Goal: Task Accomplishment & Management: Manage account settings

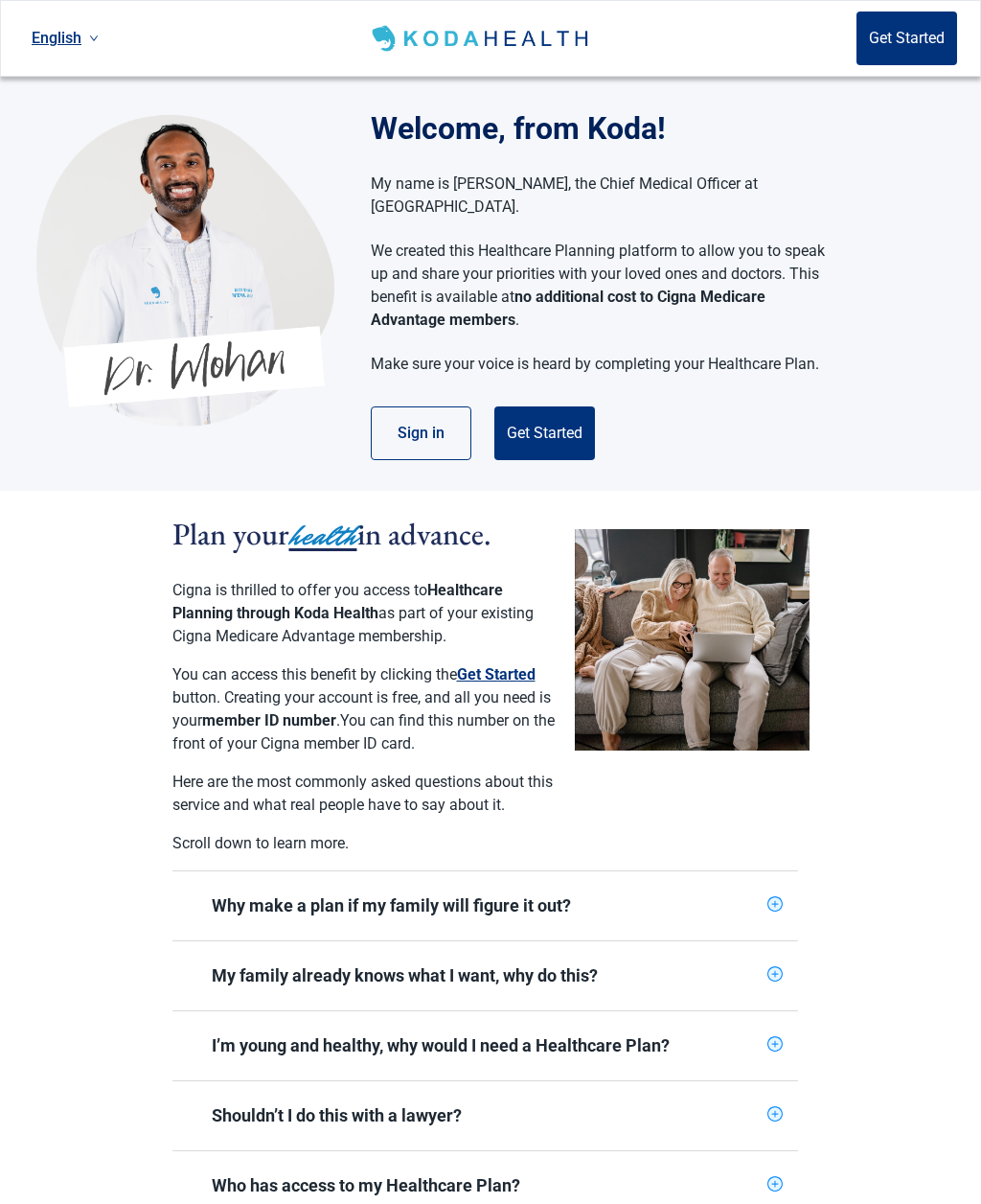
click at [443, 406] on button "Sign in" at bounding box center [422, 433] width 100 height 54
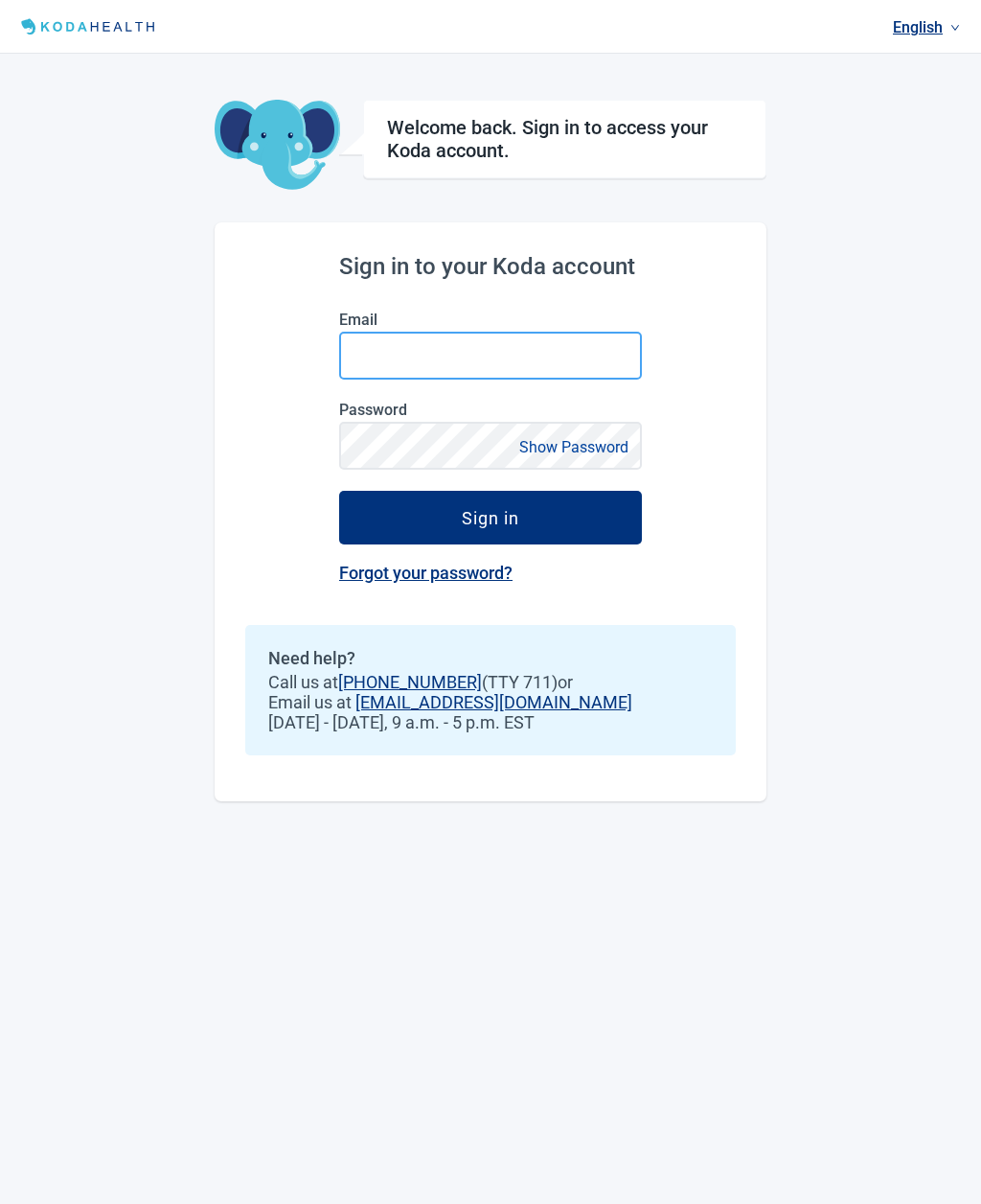
click at [550, 352] on input "Email" at bounding box center [491, 356] width 303 height 48
type input "8"
click at [439, 351] on input "Email" at bounding box center [491, 356] width 303 height 48
type input "[EMAIL_ADDRESS][DOMAIN_NAME]"
click at [593, 352] on input "[EMAIL_ADDRESS][DOMAIN_NAME]" at bounding box center [491, 356] width 303 height 48
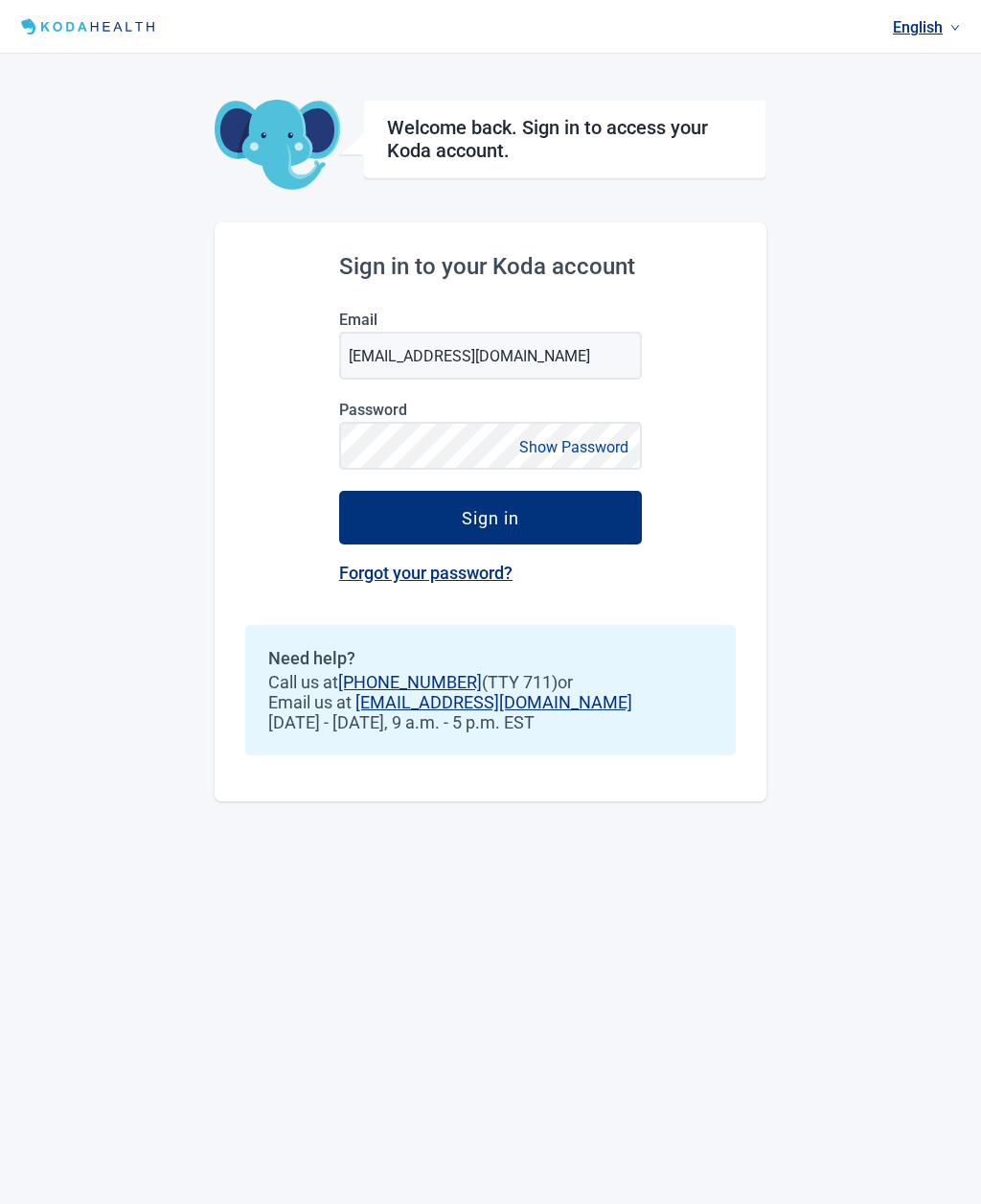
click at [497, 581] on link "Forgot your password?" at bounding box center [426, 572] width 174 height 20
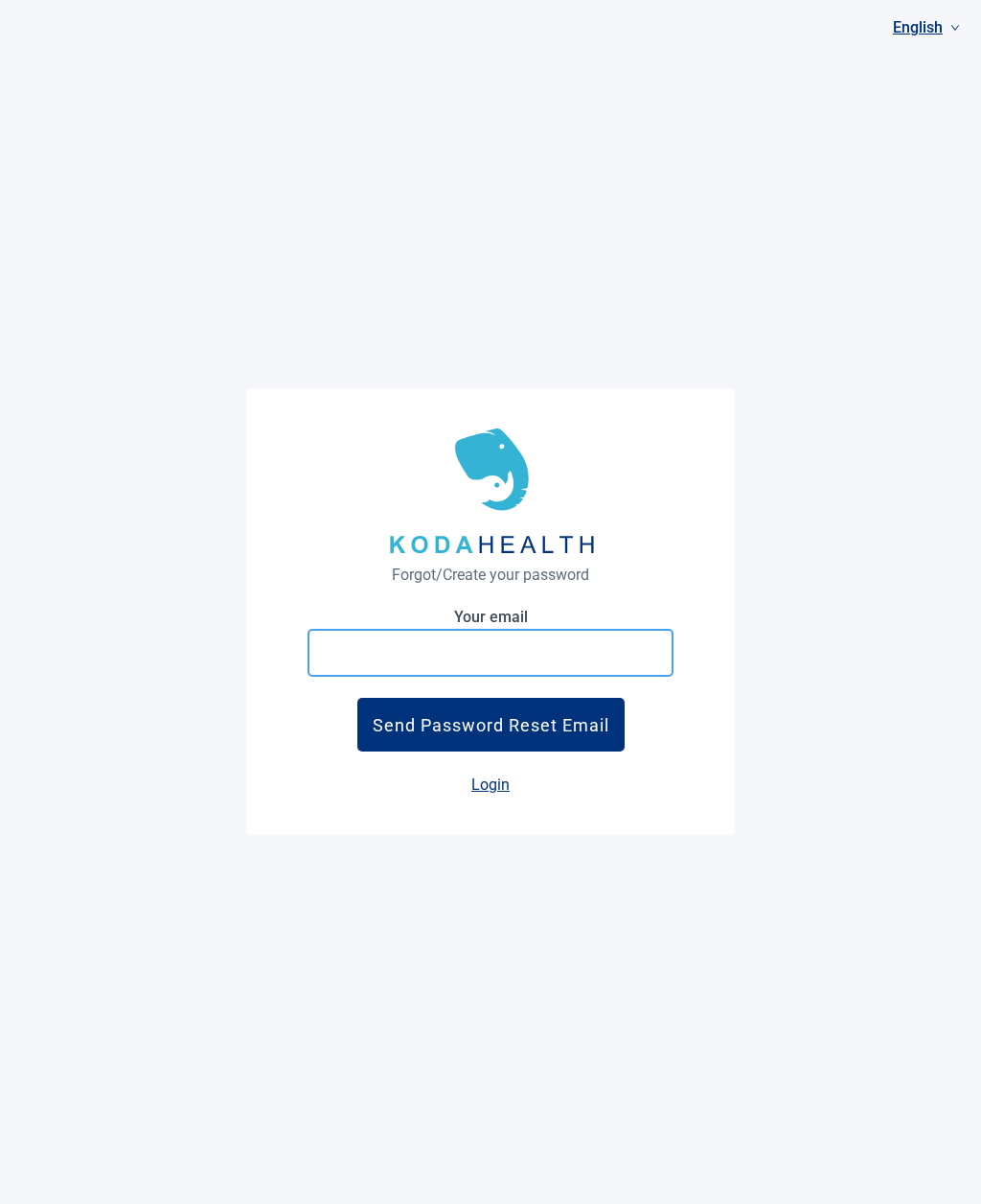
click at [486, 676] on input "Your email" at bounding box center [491, 653] width 367 height 48
click at [459, 676] on input "Your email" at bounding box center [491, 653] width 367 height 48
type input "[EMAIL_ADDRESS][DOMAIN_NAME]"
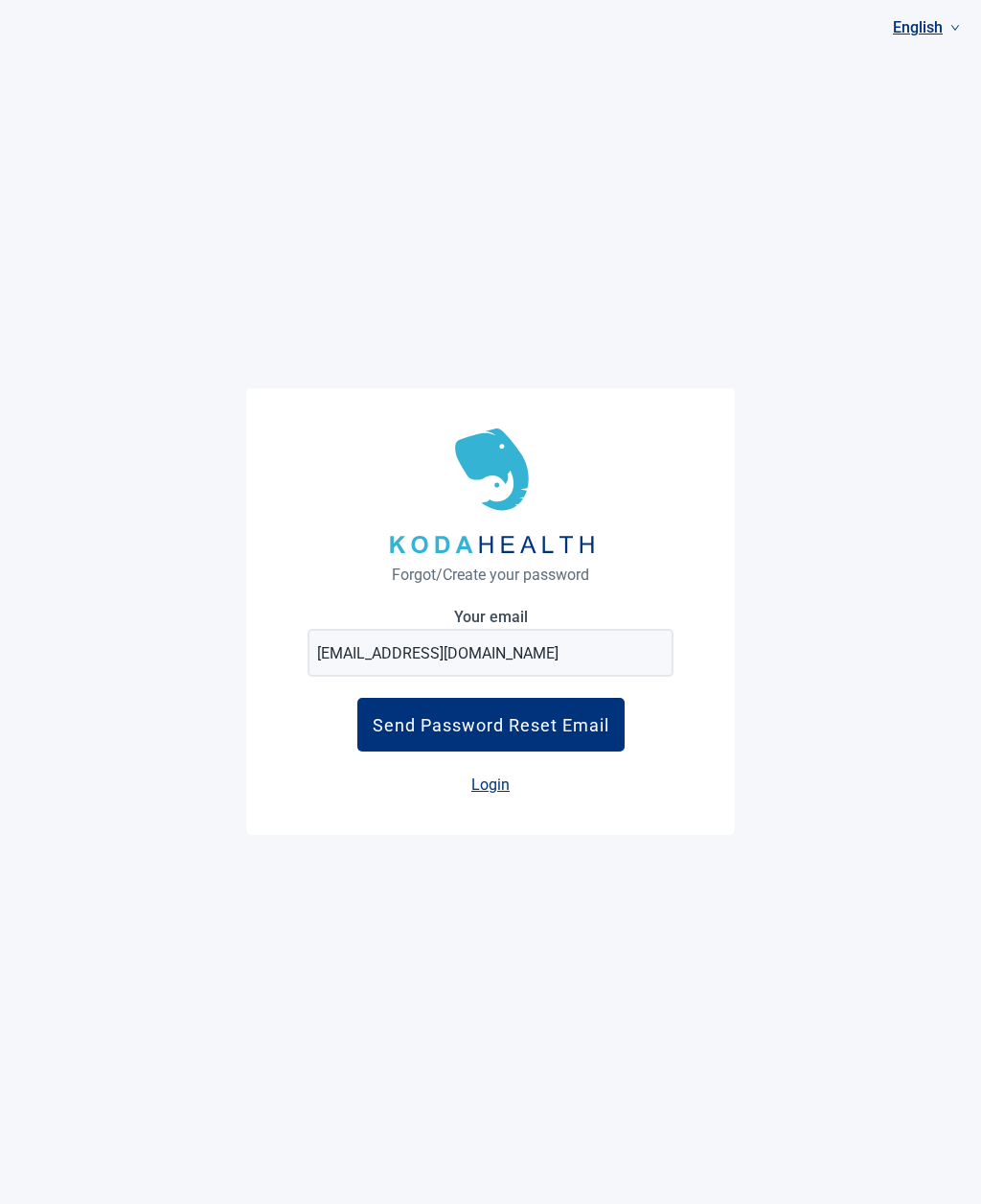
click at [563, 752] on button "Send Password Reset Email" at bounding box center [491, 725] width 267 height 54
